Goal: Information Seeking & Learning: Understand process/instructions

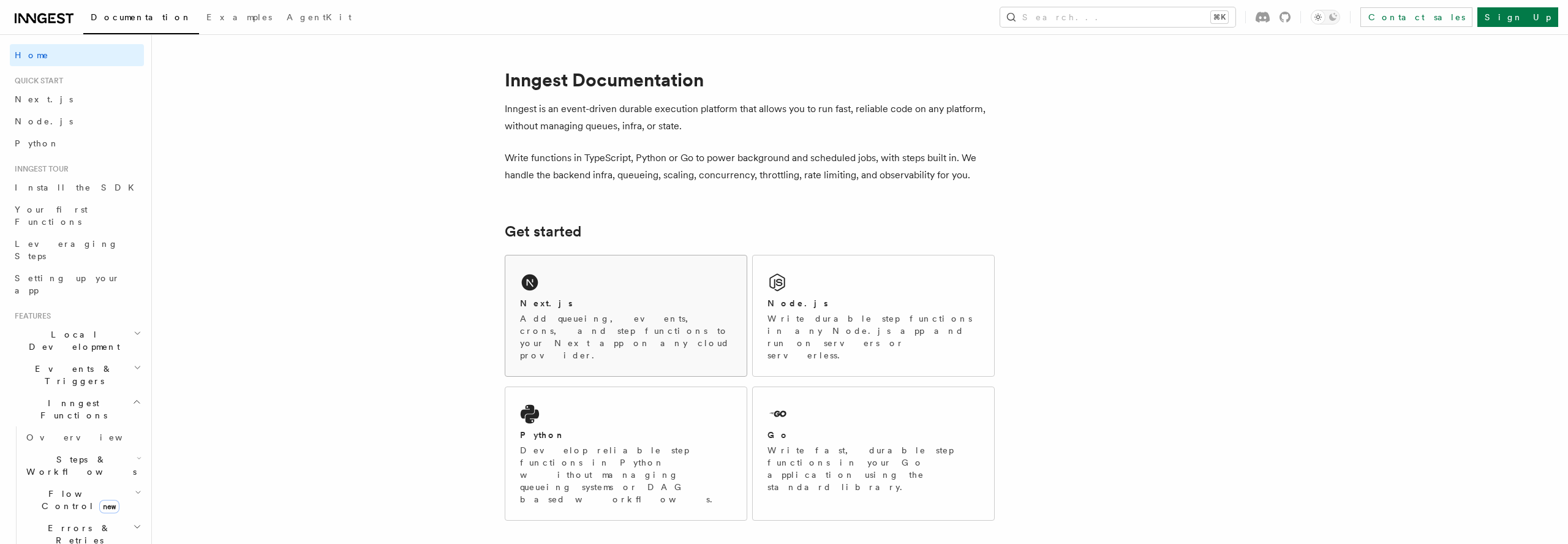
click at [616, 302] on div "Next.js" at bounding box center [626, 303] width 212 height 13
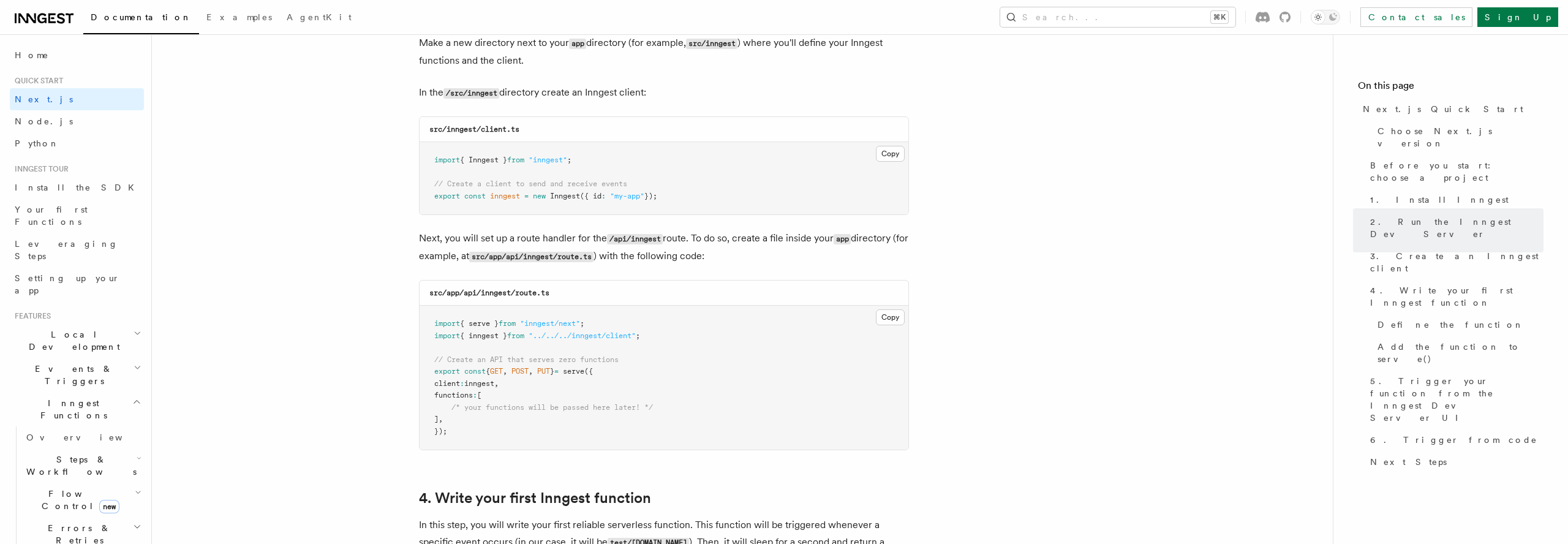
scroll to position [1541, 0]
click at [631, 236] on code "/api/inngest" at bounding box center [635, 237] width 56 height 11
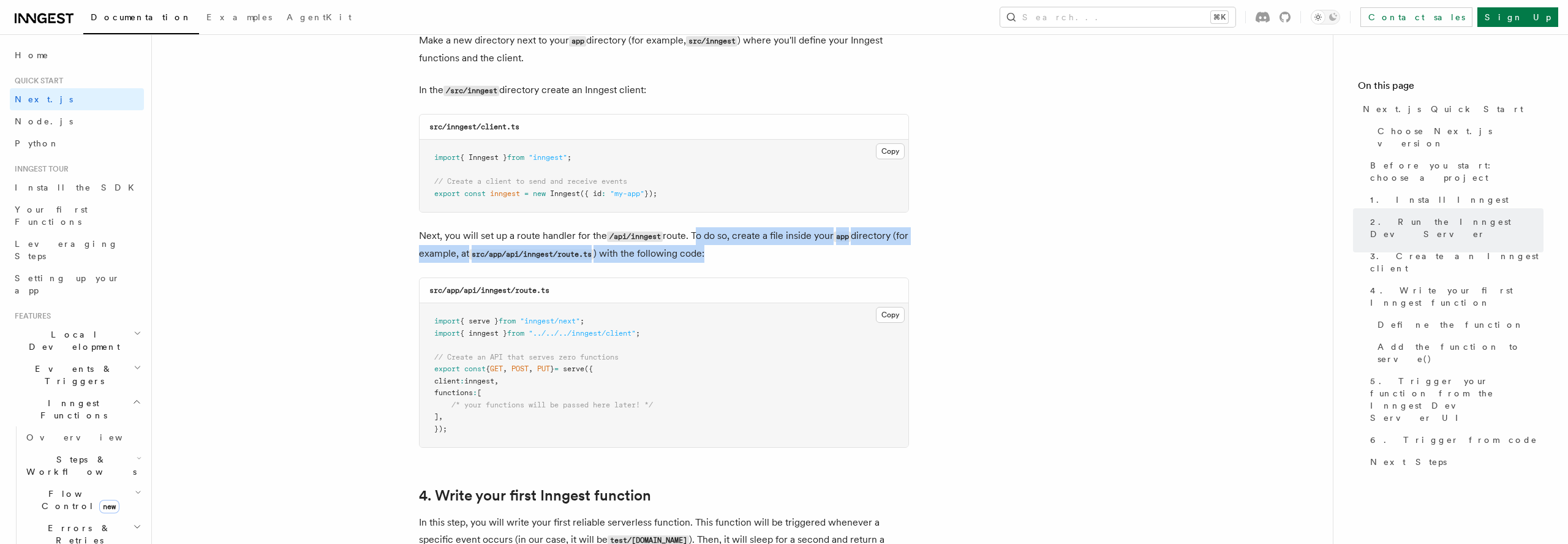
drag, startPoint x: 696, startPoint y: 235, endPoint x: 930, endPoint y: 256, distance: 234.9
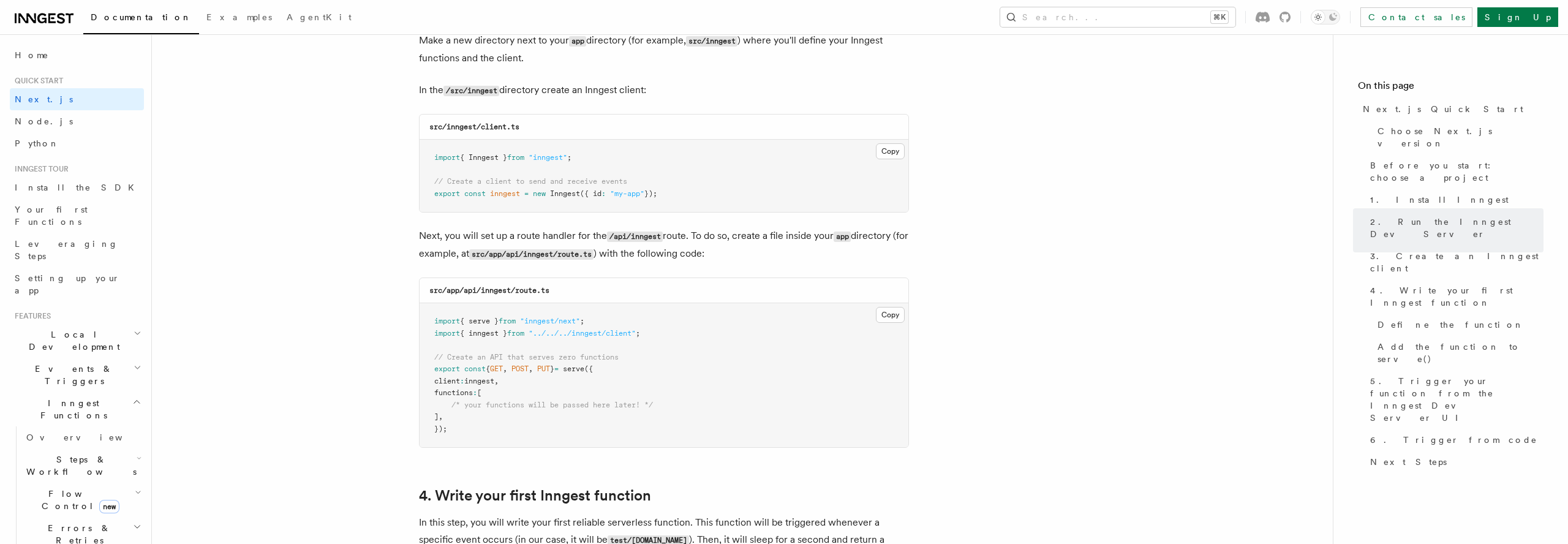
click at [437, 284] on div "src/app/api/inngest/route.ts" at bounding box center [664, 291] width 488 height 25
click at [457, 289] on code "src/app/api/inngest/route.ts" at bounding box center [489, 290] width 120 height 8
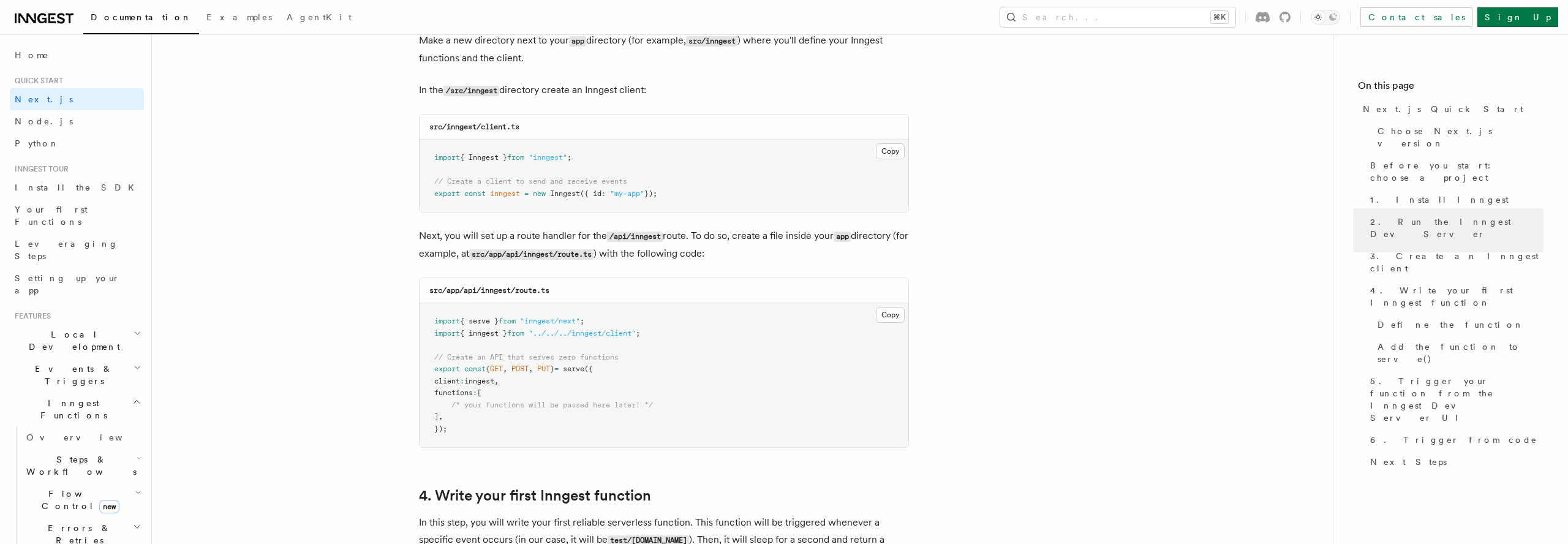
click at [478, 289] on code "src/app/api/inngest/route.ts" at bounding box center [489, 290] width 120 height 8
click at [498, 289] on code "src/app/api/inngest/route.ts" at bounding box center [489, 290] width 120 height 8
click at [515, 292] on code "src/app/api/inngest/route.ts" at bounding box center [489, 290] width 120 height 8
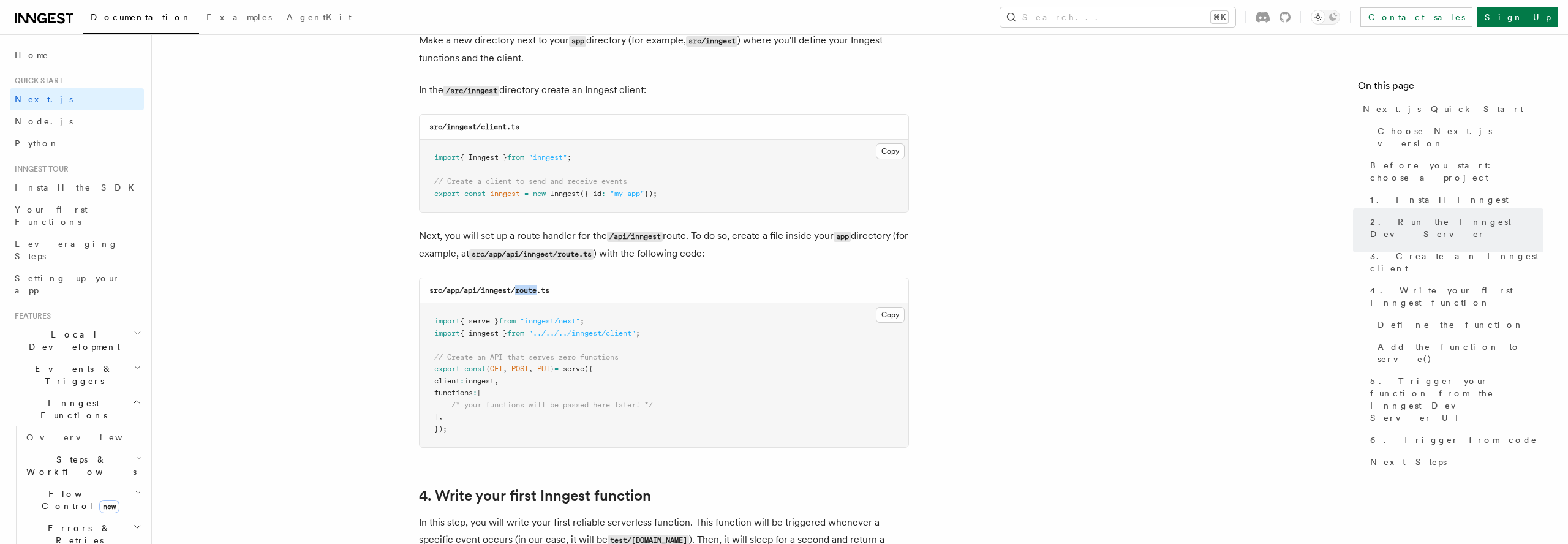
click at [515, 292] on code "src/app/api/inngest/route.ts" at bounding box center [489, 290] width 120 height 8
click at [453, 130] on code "src/inngest/client.ts" at bounding box center [474, 126] width 90 height 8
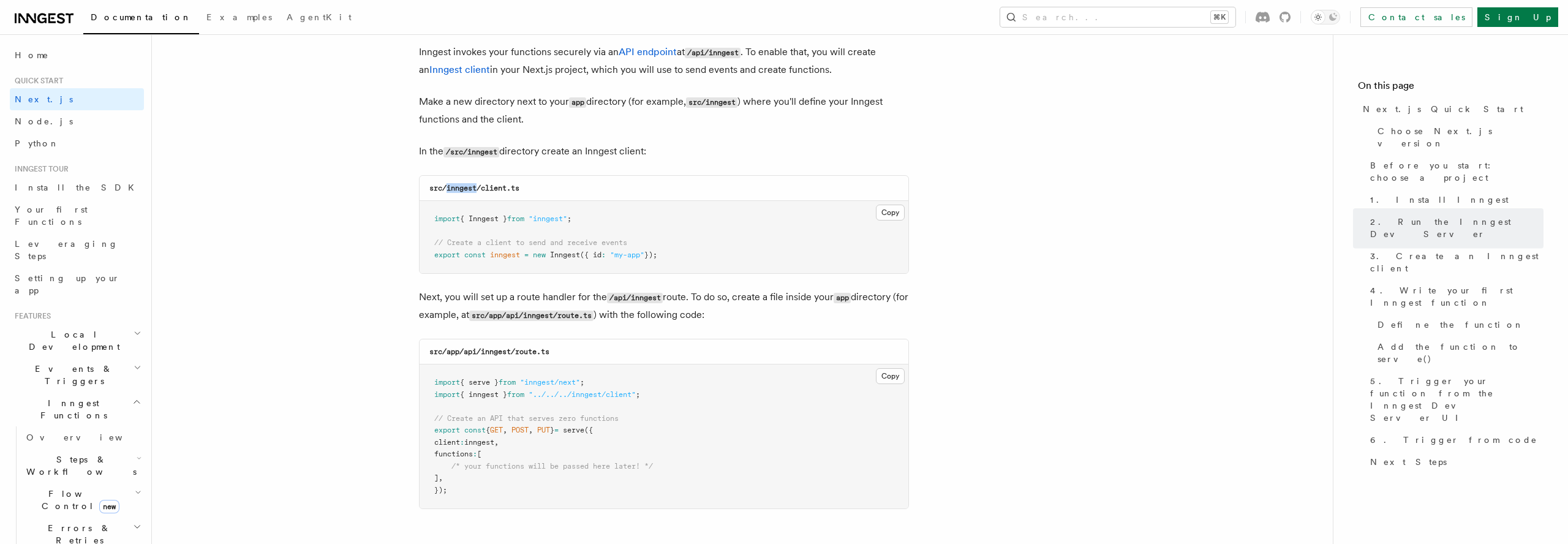
scroll to position [1479, 0]
click at [490, 151] on code "/src/inngest" at bounding box center [472, 154] width 56 height 11
drag, startPoint x: 671, startPoint y: 264, endPoint x: 433, endPoint y: 227, distance: 240.9
click at [433, 227] on pre "import { Inngest } from "inngest" ; // Create a client to send and receive even…" at bounding box center [664, 238] width 488 height 73
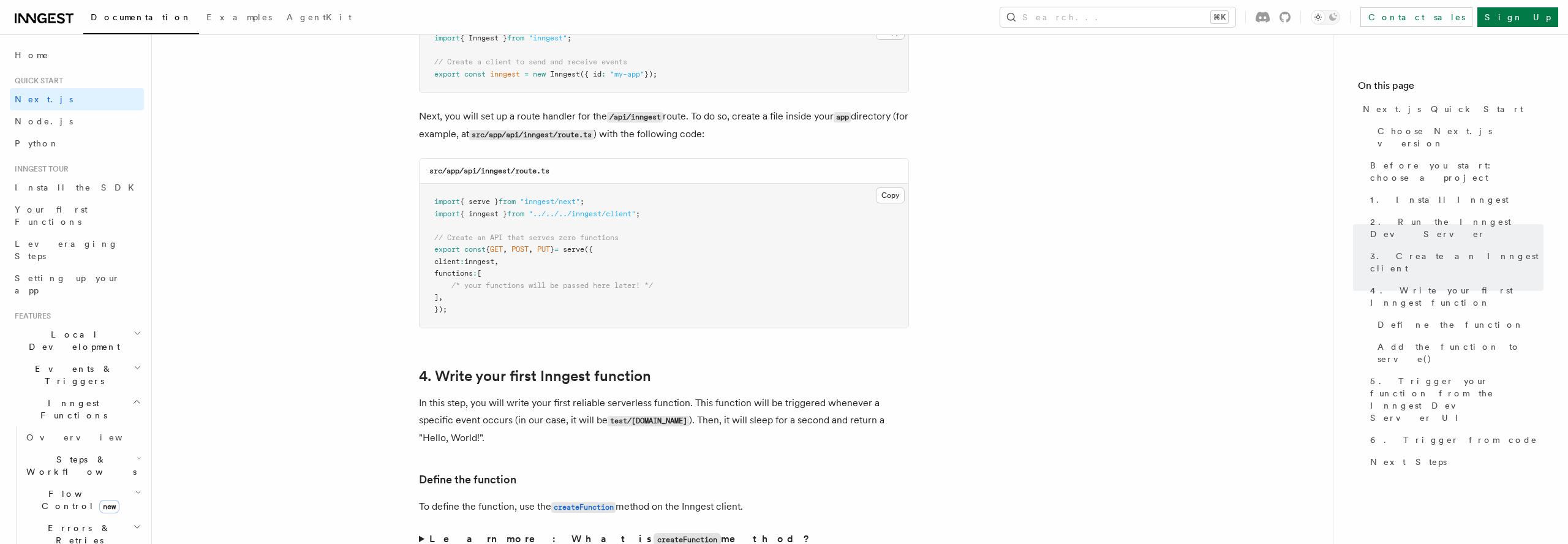
scroll to position [1635, 0]
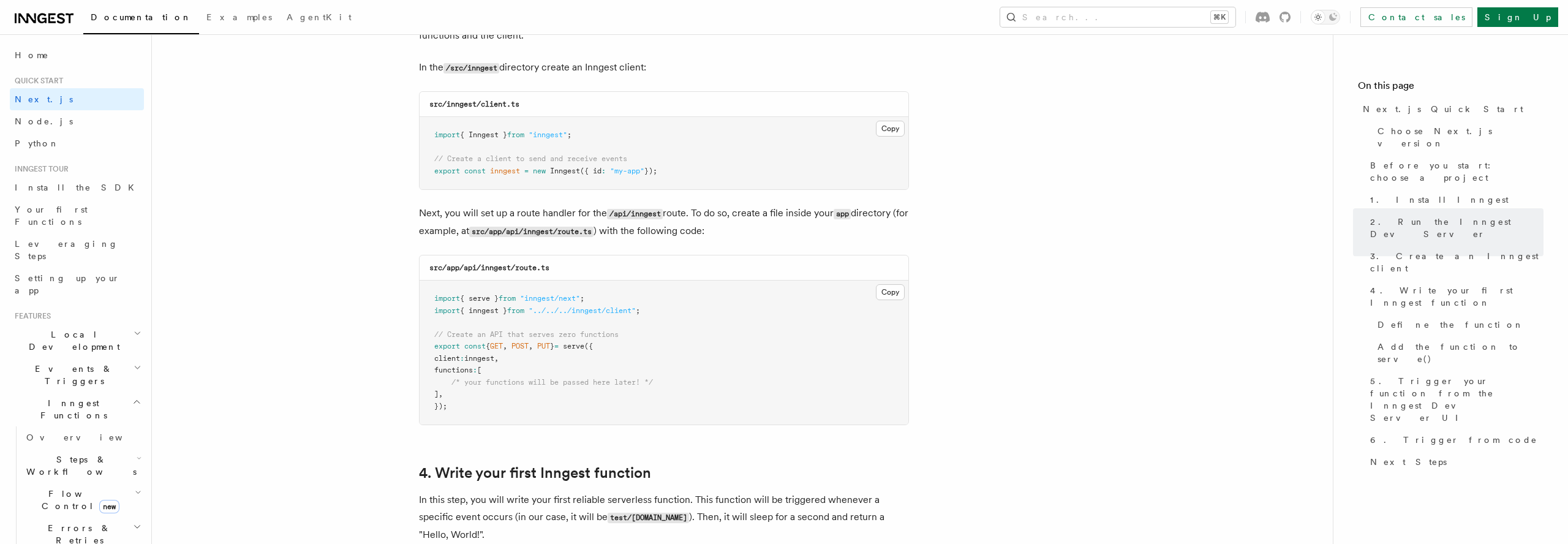
scroll to position [1564, 0]
drag, startPoint x: 1018, startPoint y: 299, endPoint x: 1007, endPoint y: 279, distance: 22.8
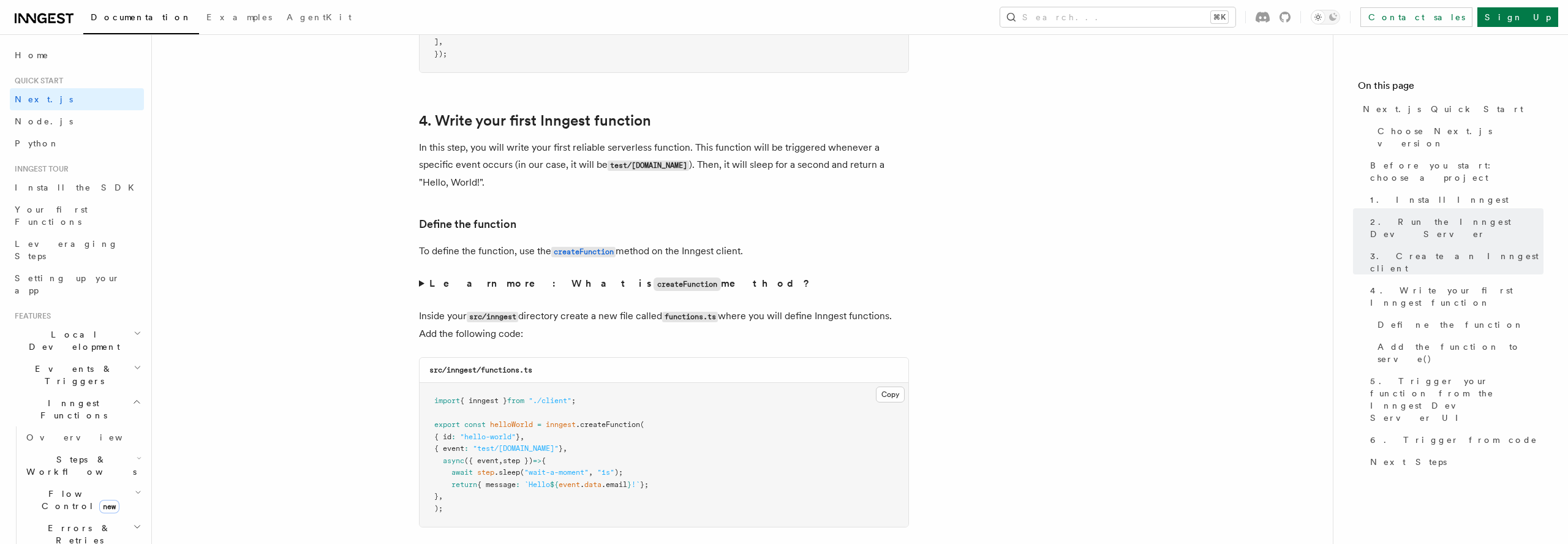
scroll to position [1941, 0]
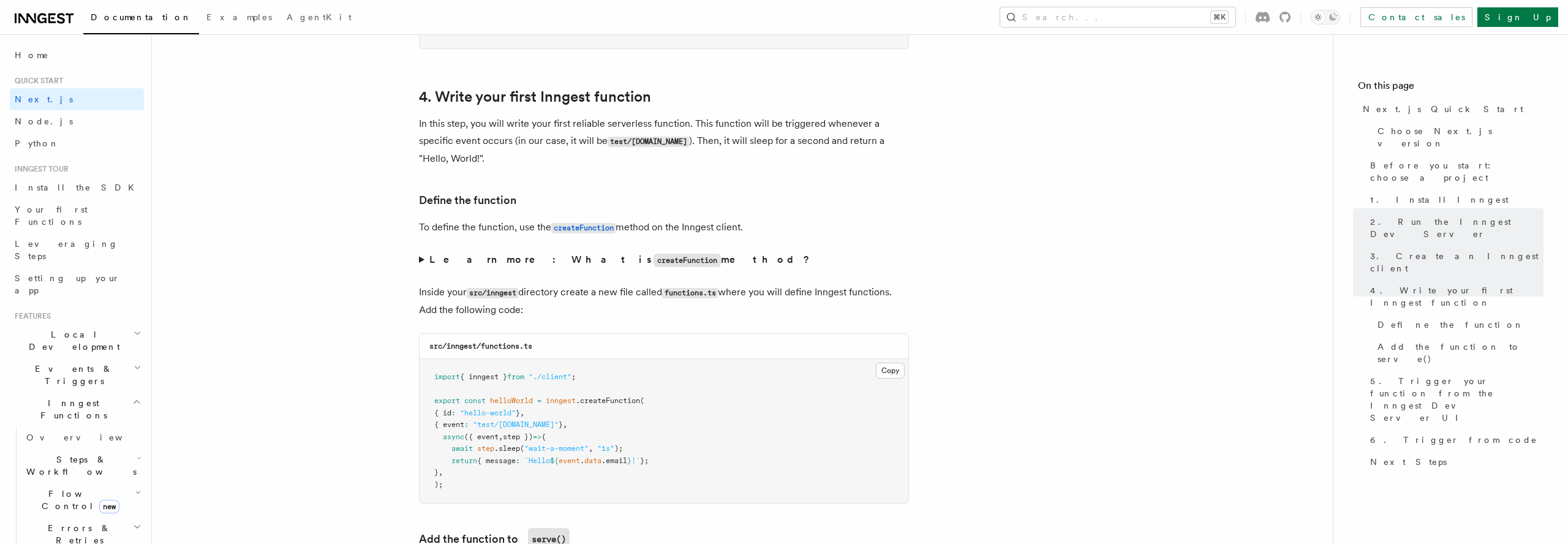
click at [522, 403] on span "helloWorld" at bounding box center [511, 400] width 43 height 8
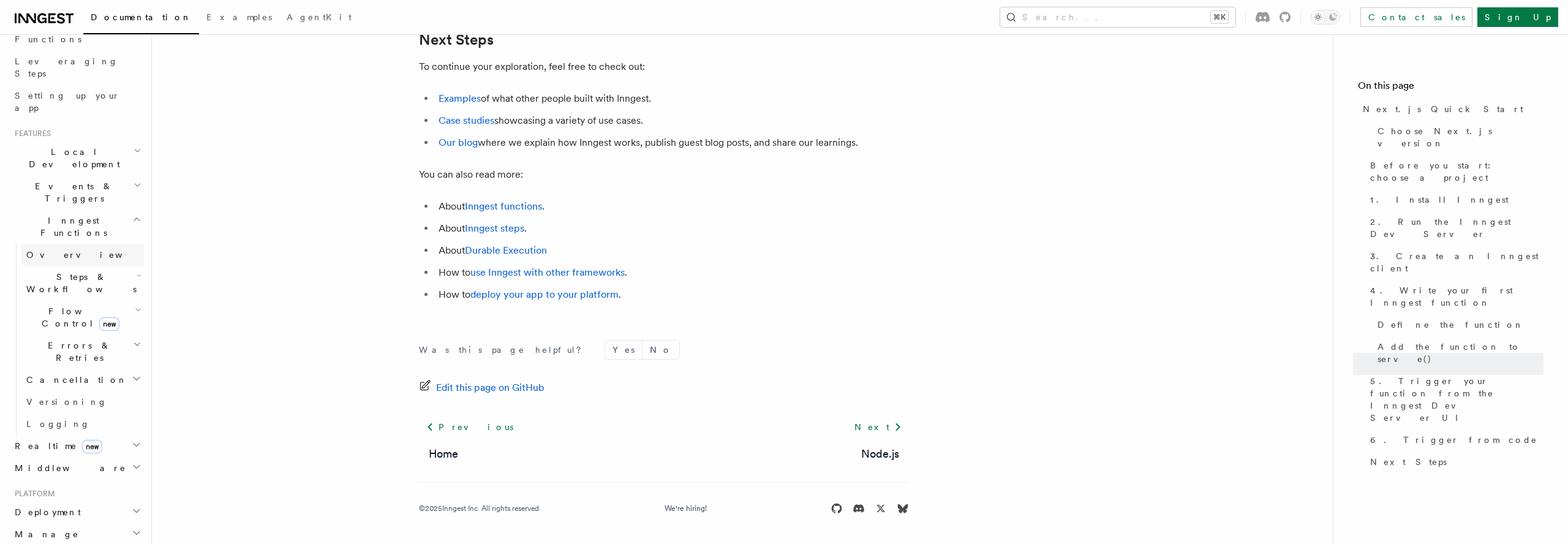
scroll to position [7707, 0]
